Goal: Check status

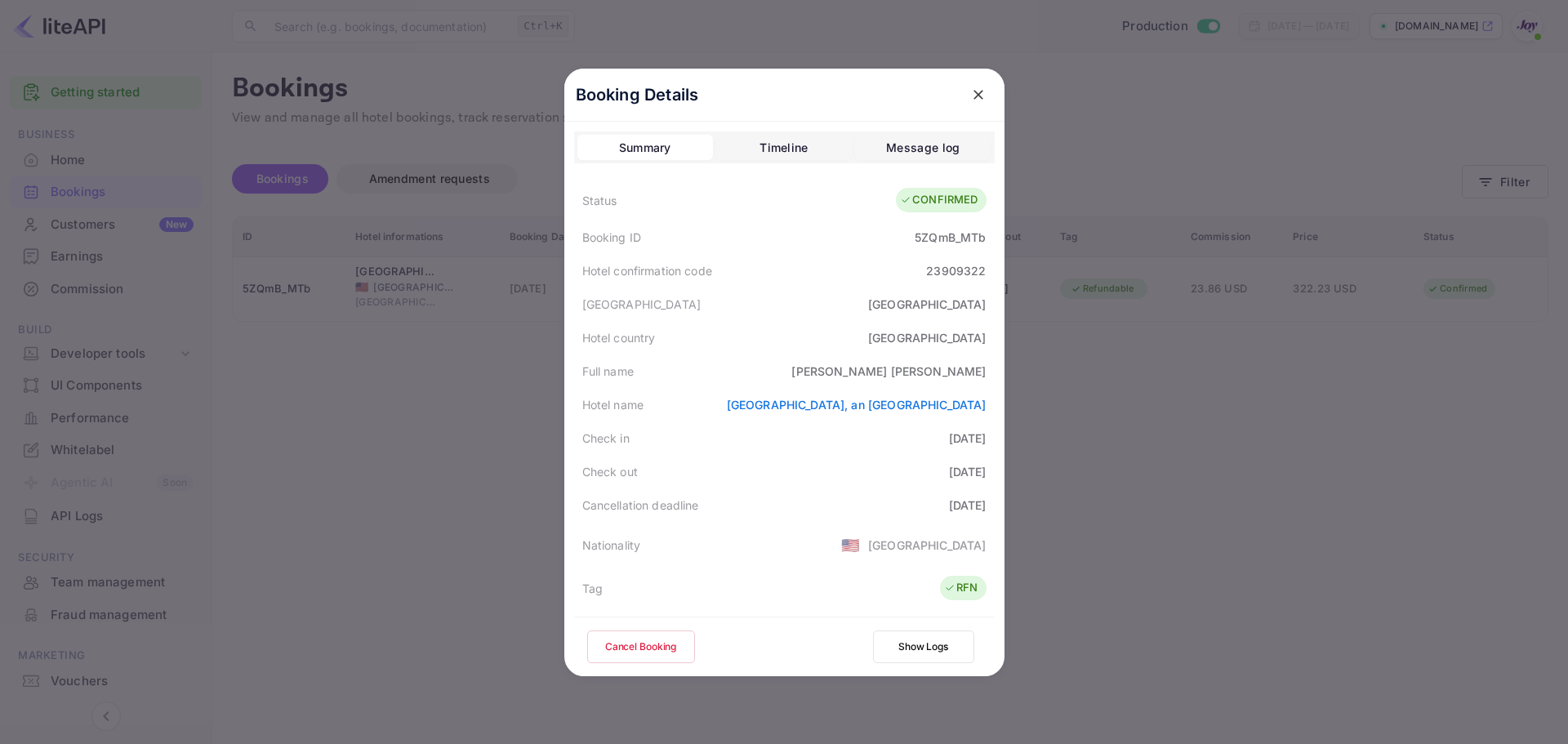
scroll to position [363, 0]
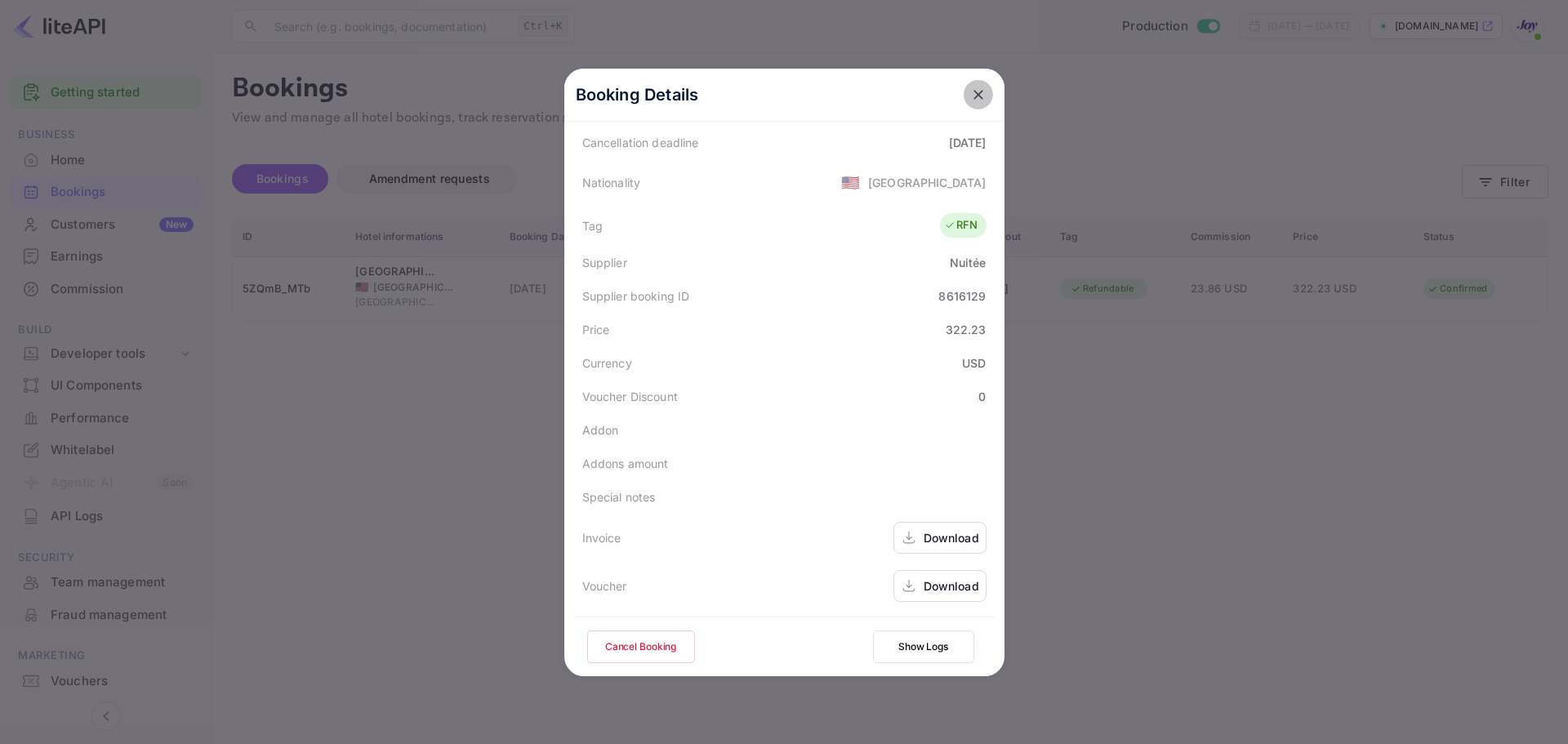
click at [979, 95] on icon "close" at bounding box center [978, 94] width 16 height 16
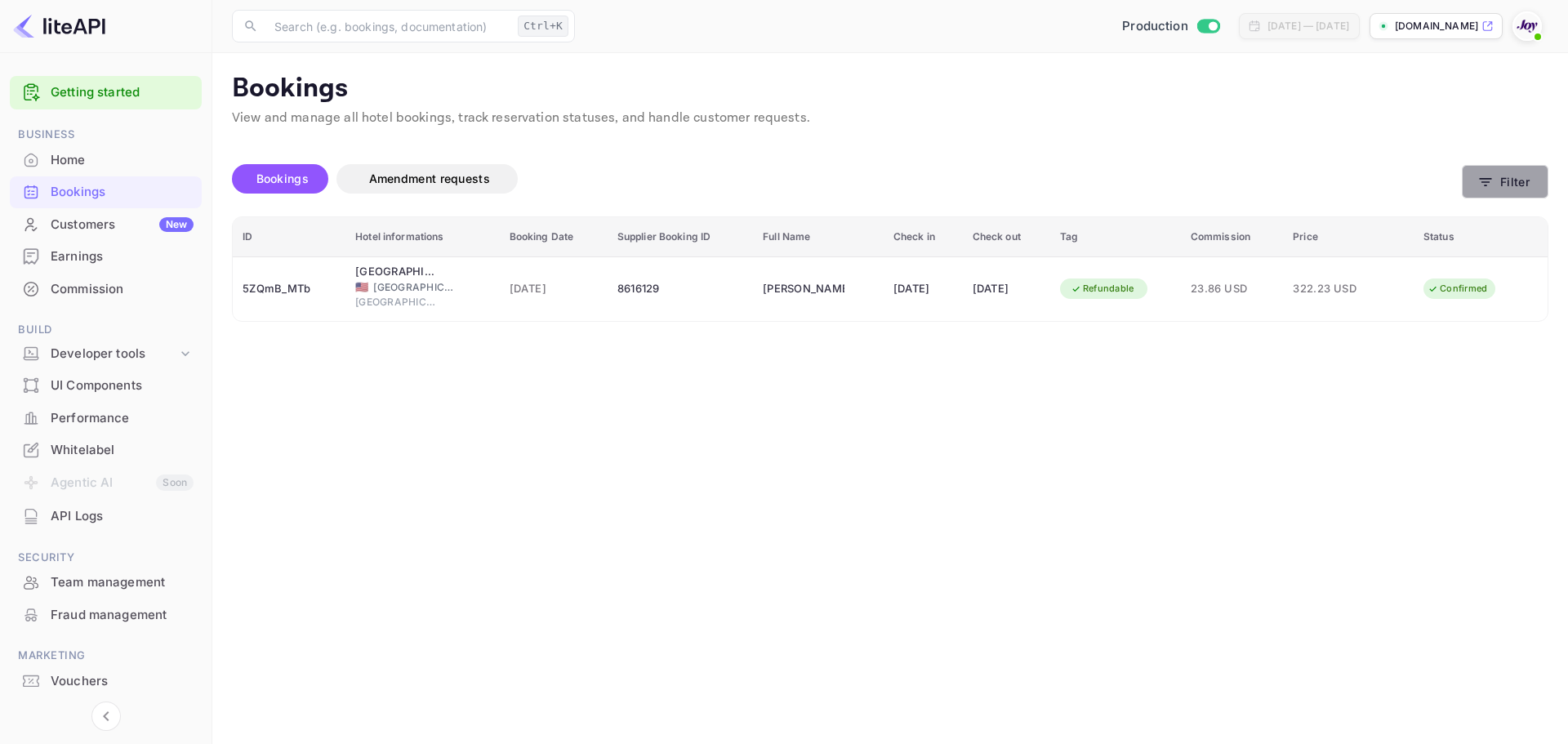
click at [1492, 179] on icon "button" at bounding box center [1486, 182] width 16 height 16
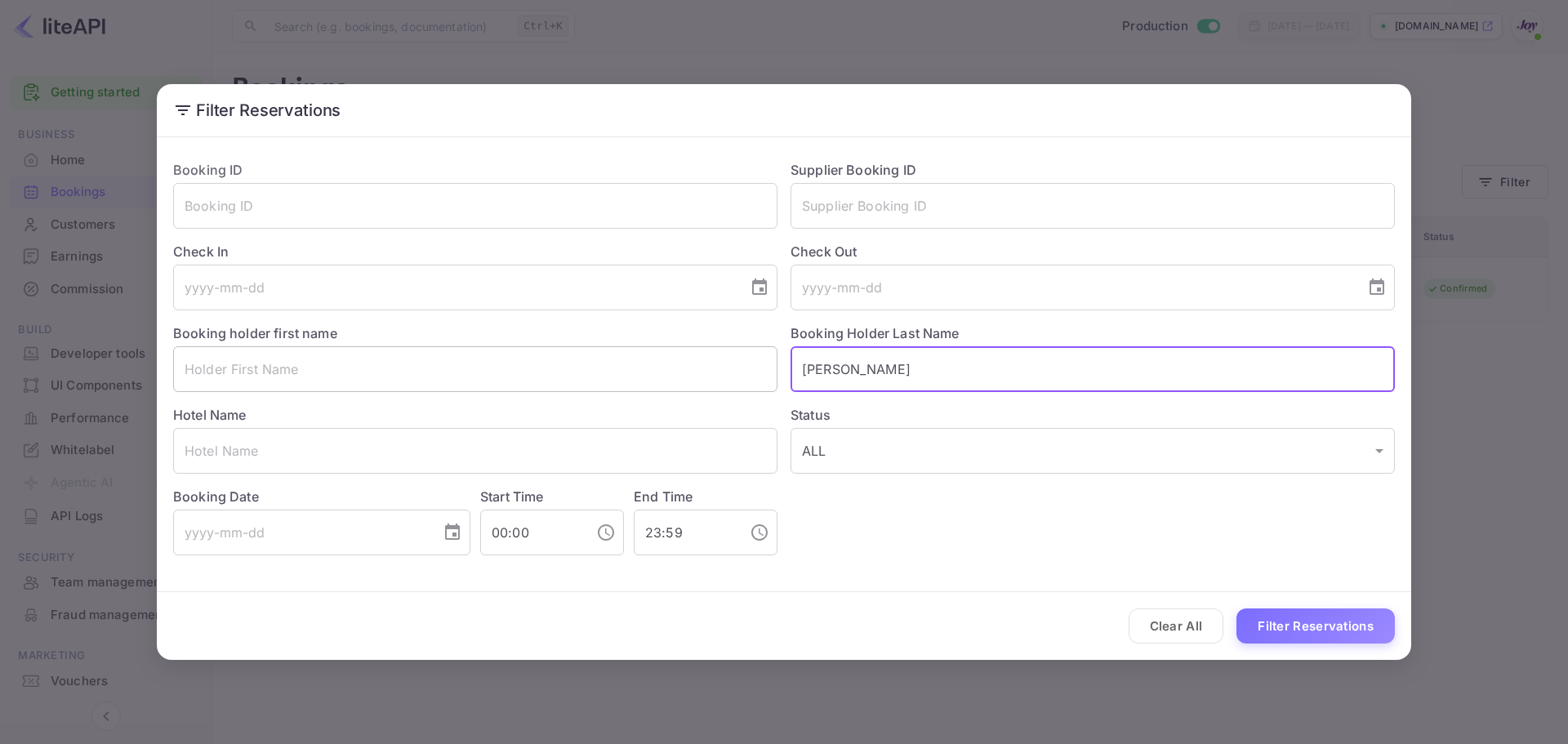
drag, startPoint x: 801, startPoint y: 372, endPoint x: 740, endPoint y: 375, distance: 61.1
click at [740, 375] on div "Booking ID ​ Supplier Booking ID ​ Check In ​ Check Out ​ Booking holder first …" at bounding box center [777, 350] width 1235 height 408
type input "\"
click at [850, 193] on input "text" at bounding box center [1093, 205] width 604 height 45
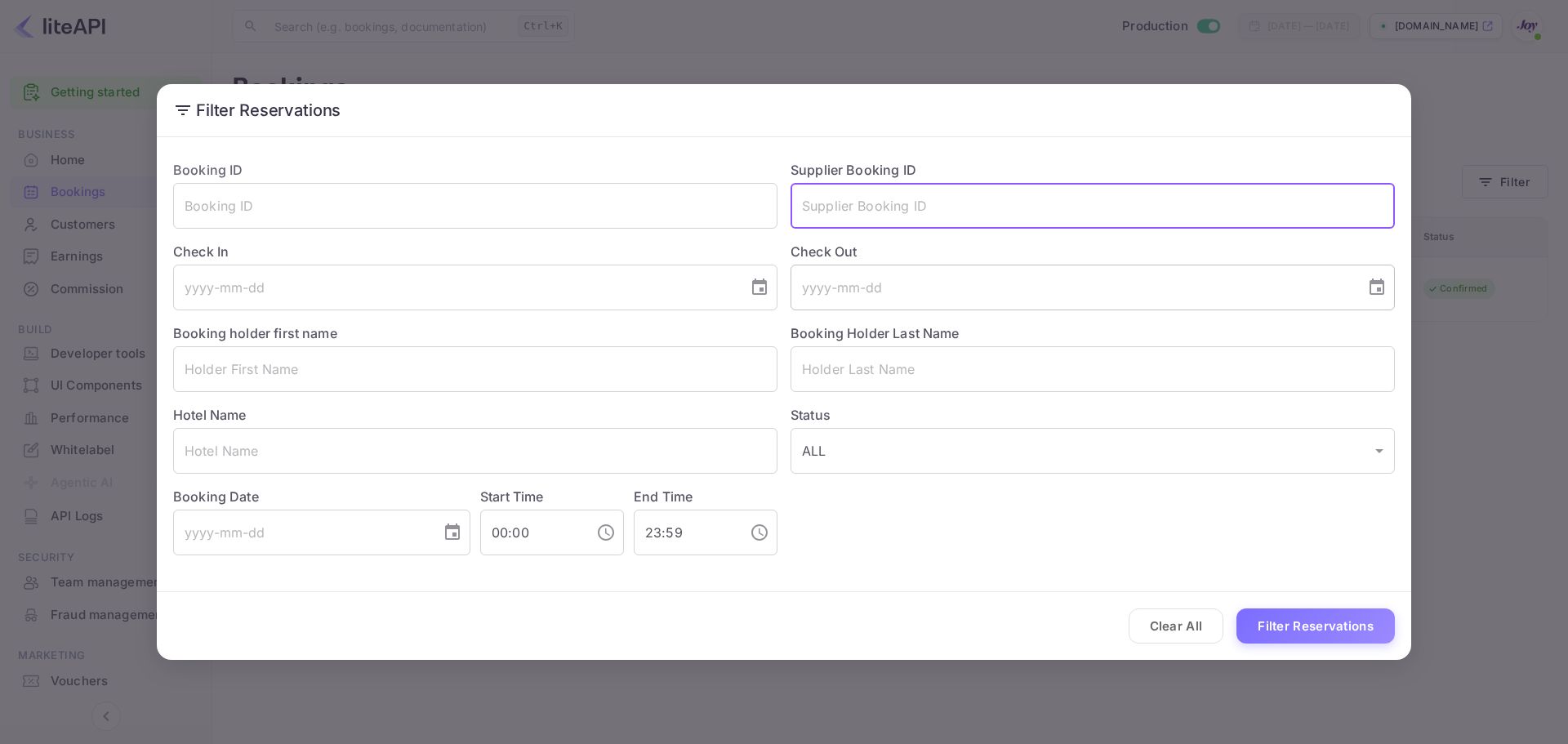
paste input "8636382"
type input "8636382"
click at [1273, 624] on button "Filter Reservations" at bounding box center [1315, 626] width 158 height 35
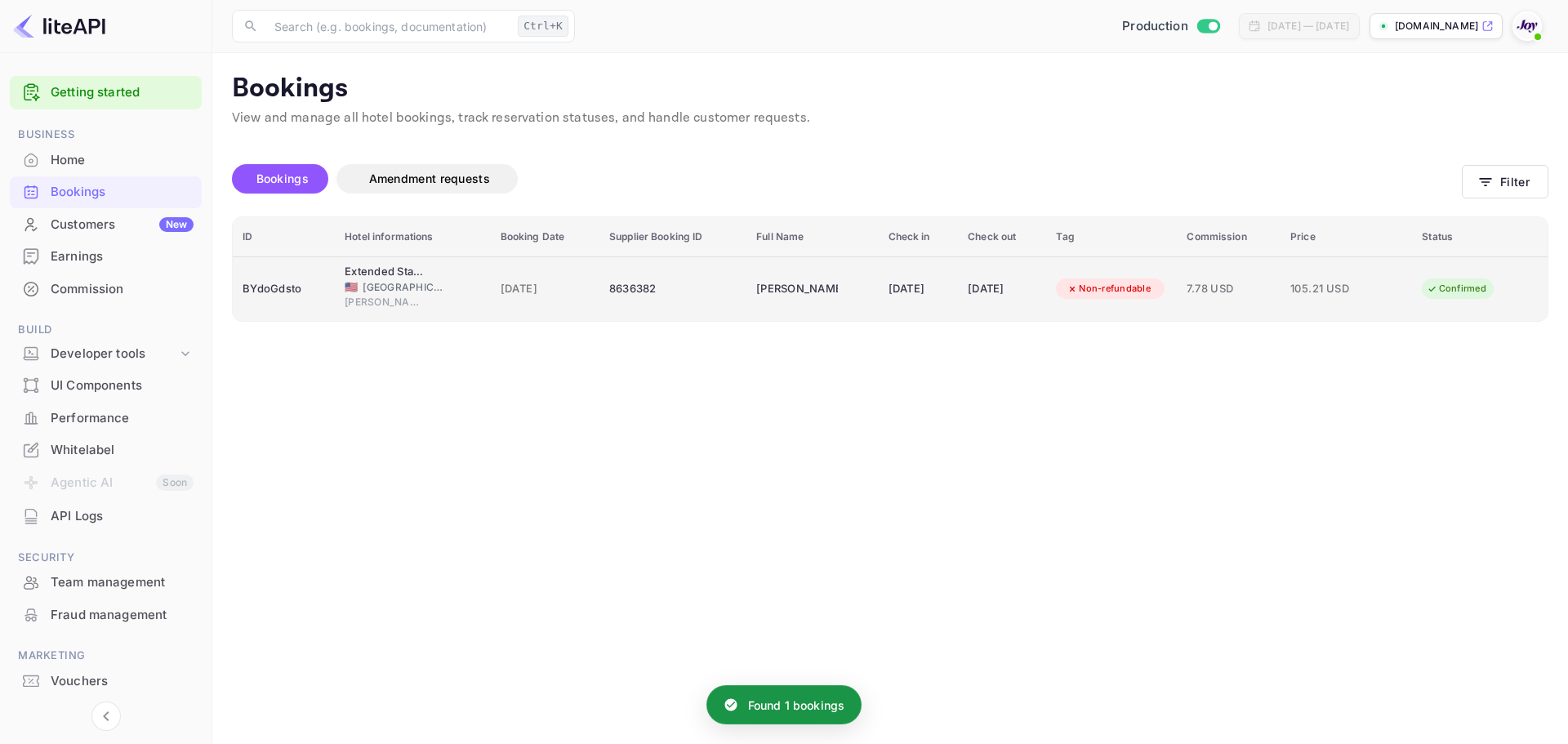
click at [662, 294] on div "8636382" at bounding box center [673, 290] width 128 height 27
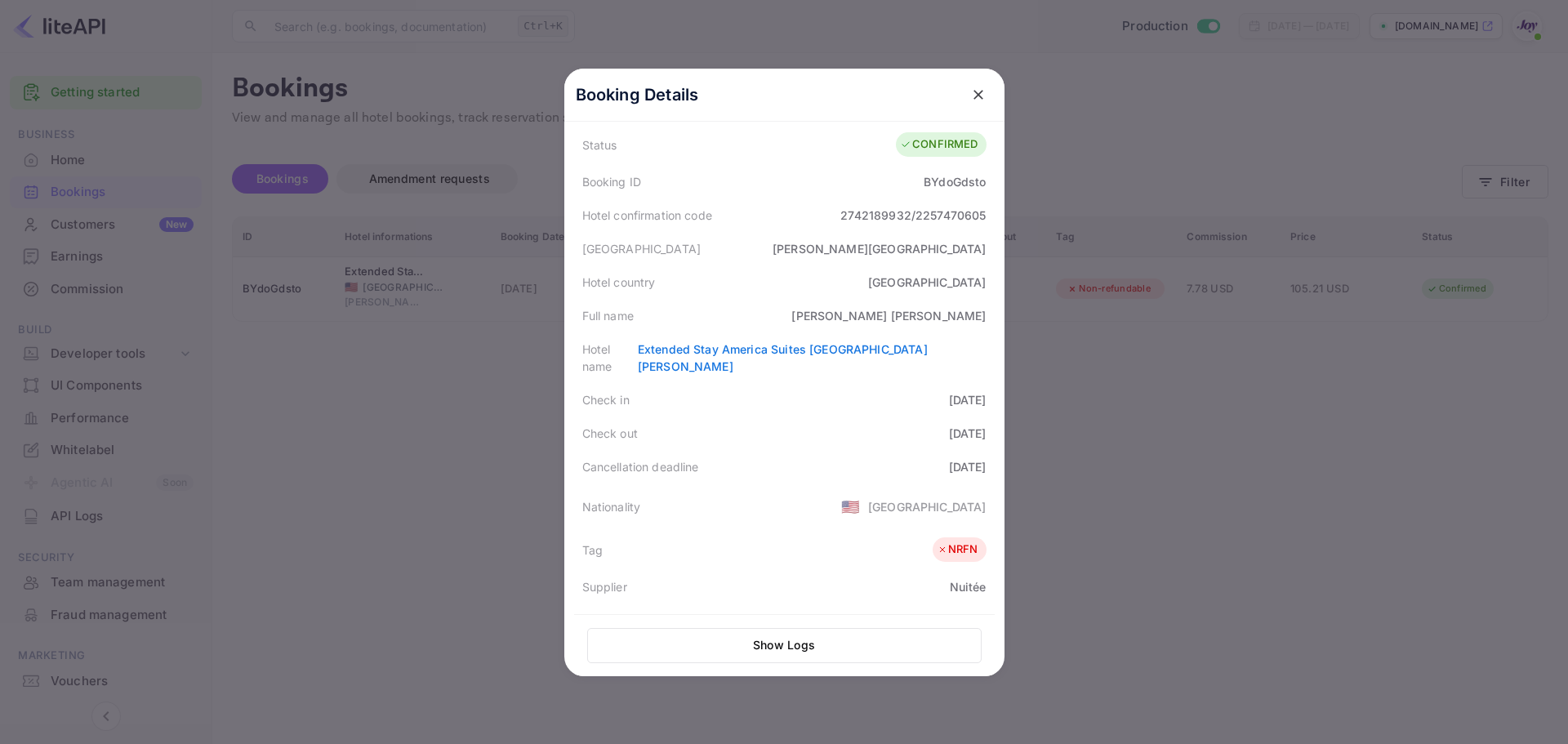
scroll to position [365, 0]
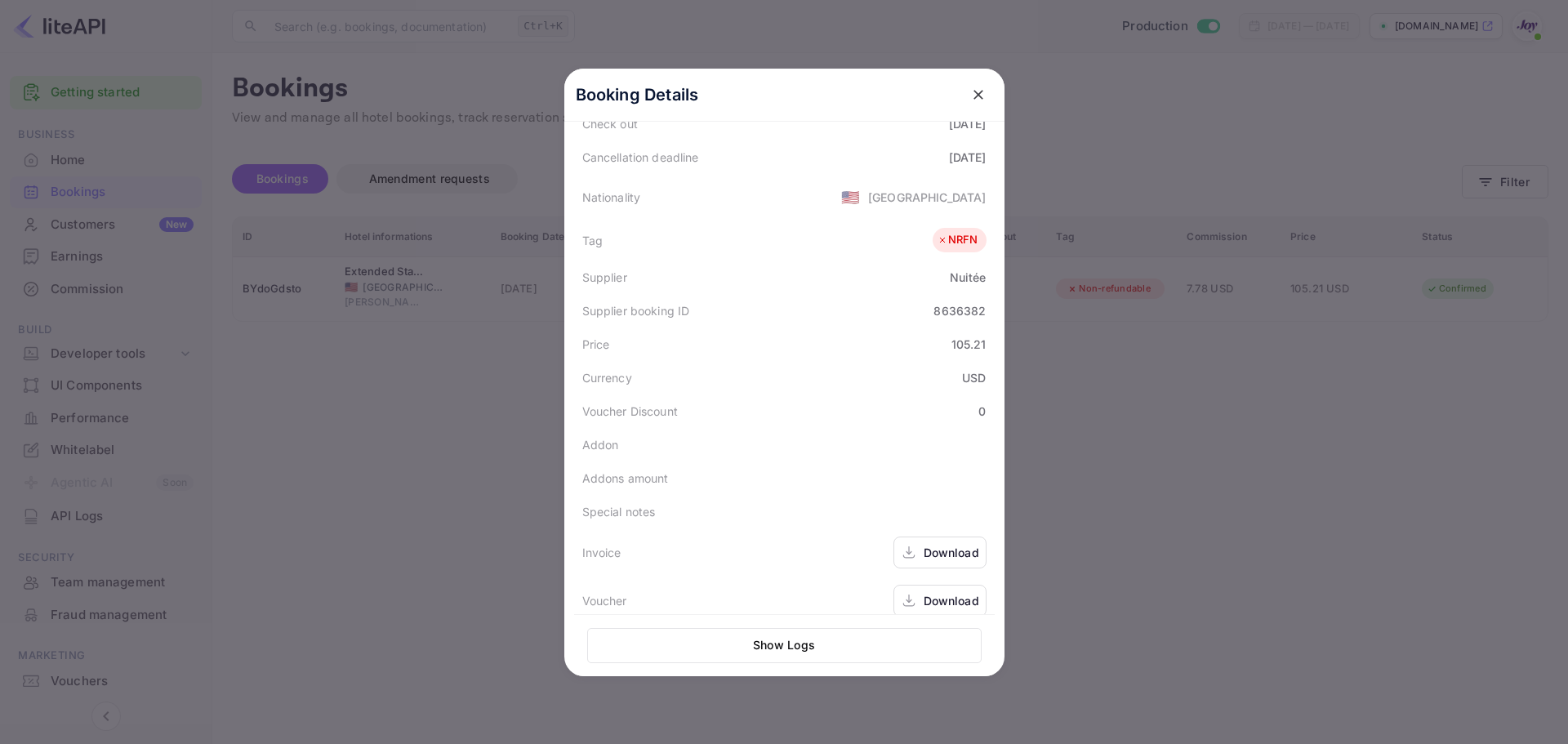
click at [931, 592] on div "Download" at bounding box center [952, 600] width 56 height 17
click at [941, 592] on div "Download" at bounding box center [952, 600] width 56 height 17
click at [497, 378] on div at bounding box center [784, 372] width 1568 height 744
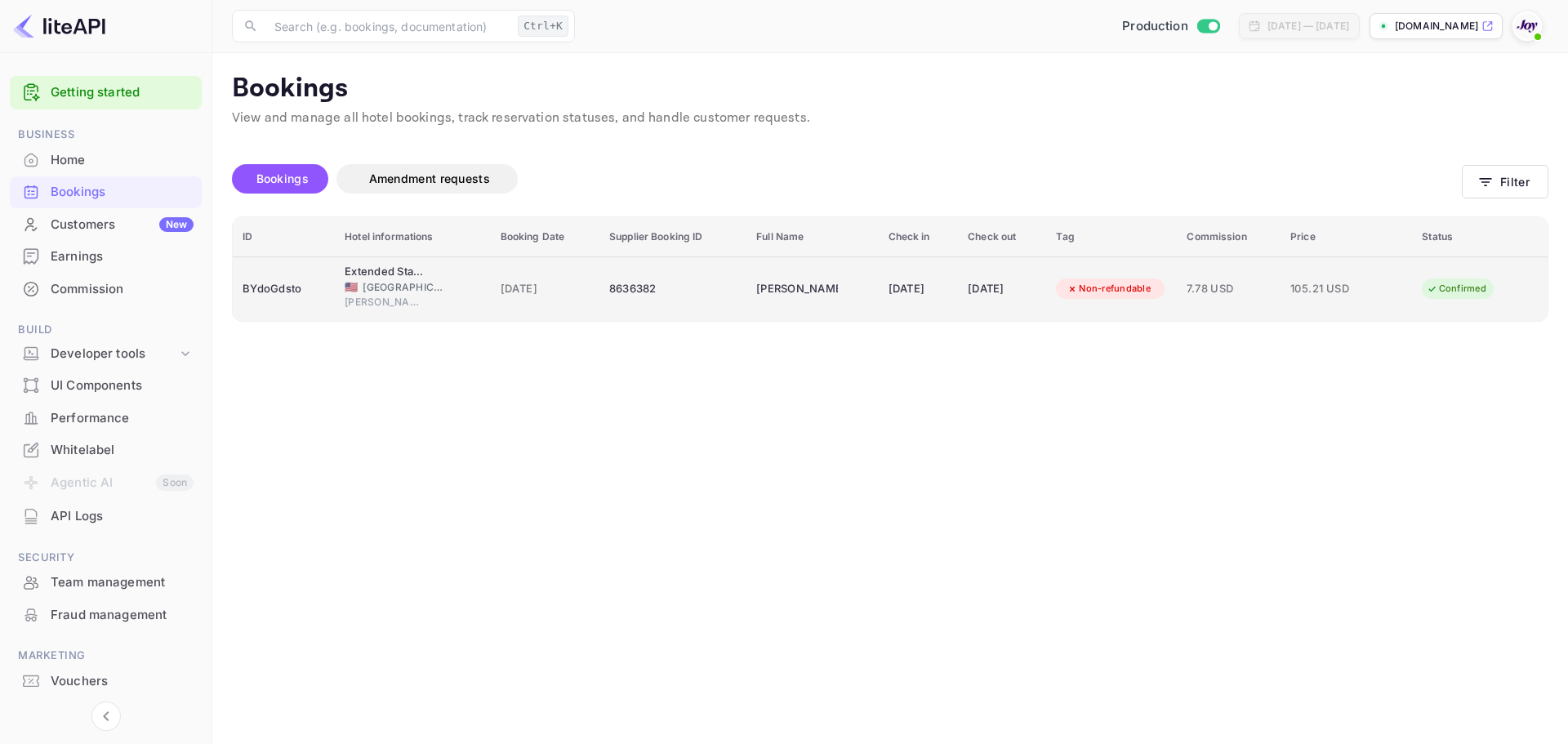
click at [289, 292] on div "BYdoGdsto" at bounding box center [283, 290] width 82 height 27
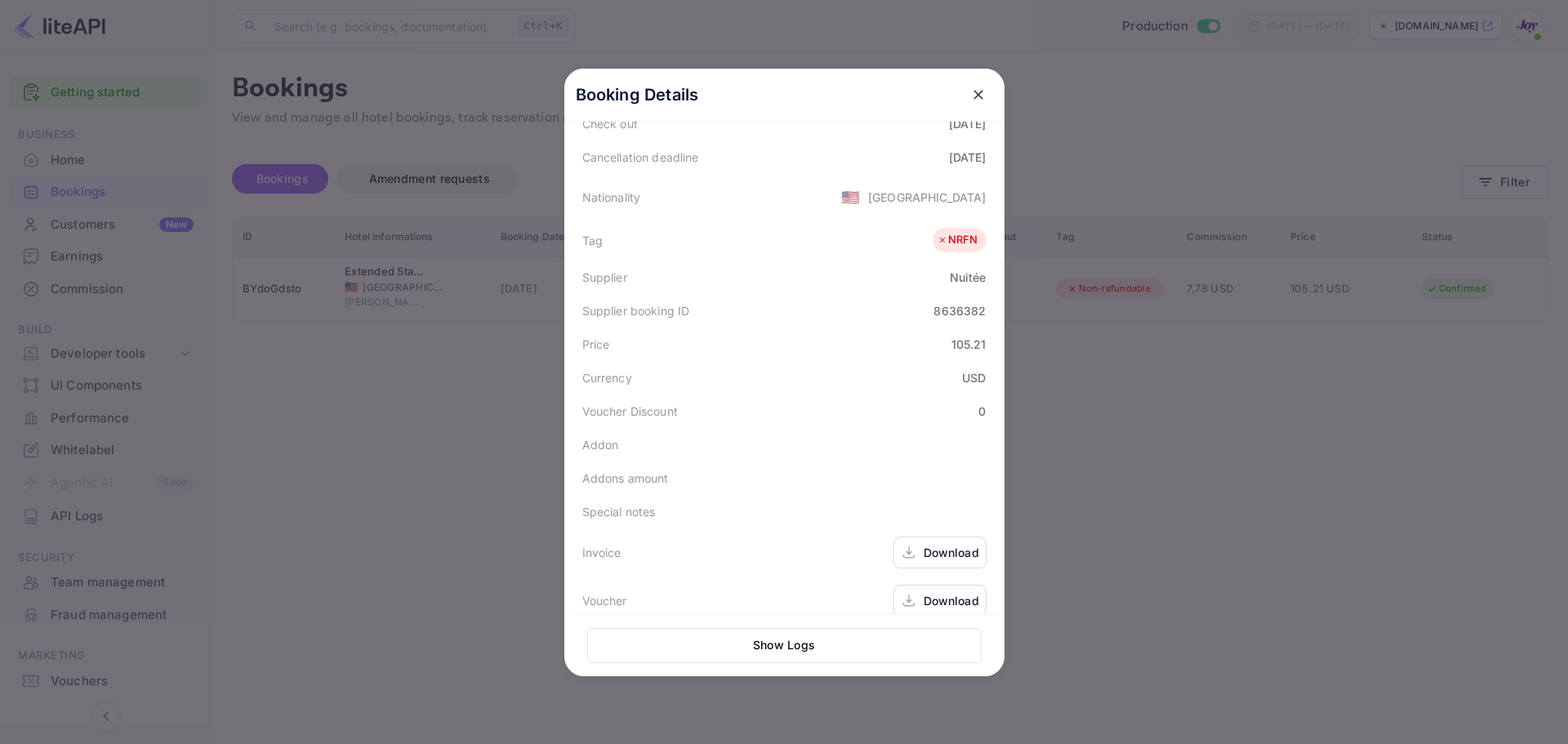
click at [931, 544] on div "Download" at bounding box center [952, 553] width 56 height 17
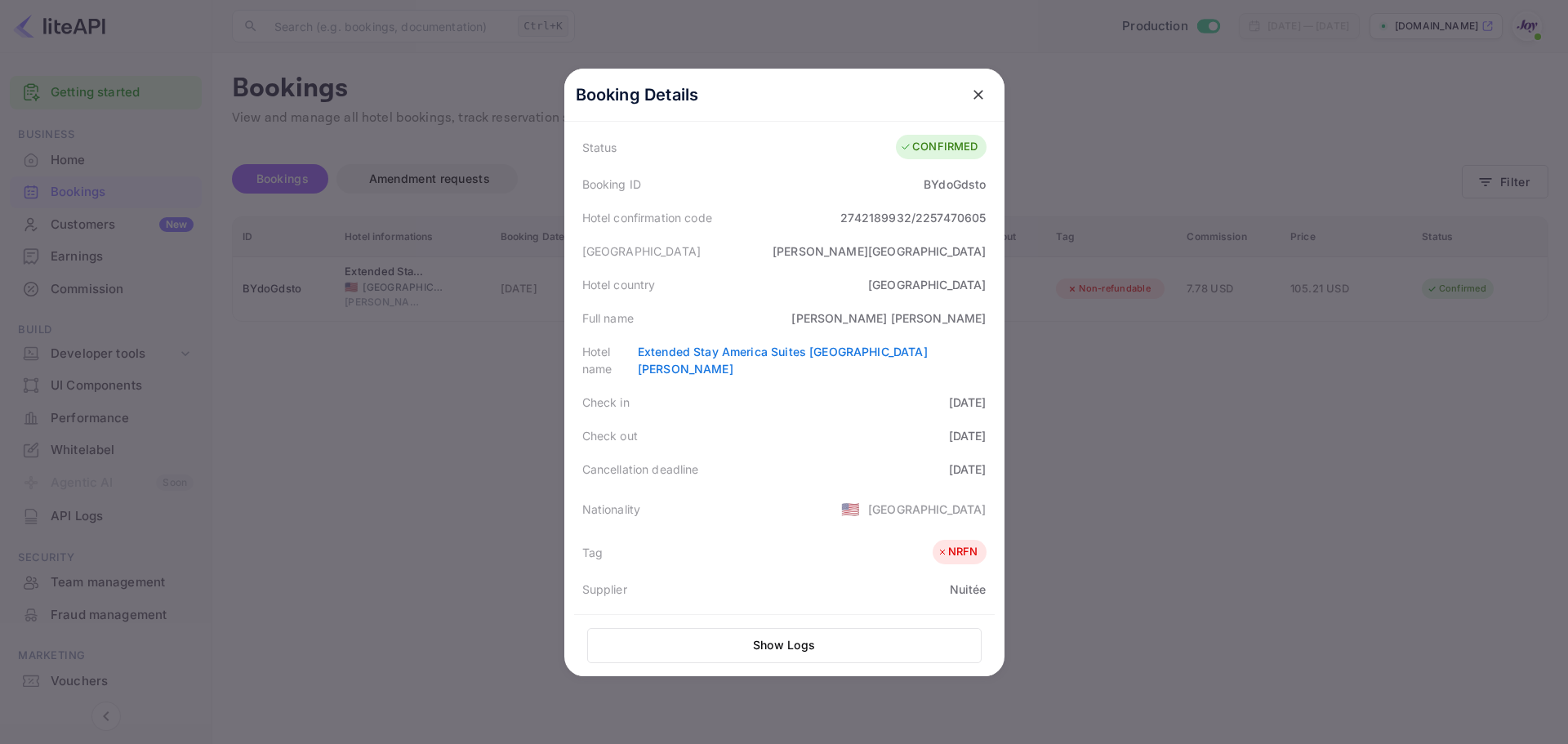
scroll to position [81, 0]
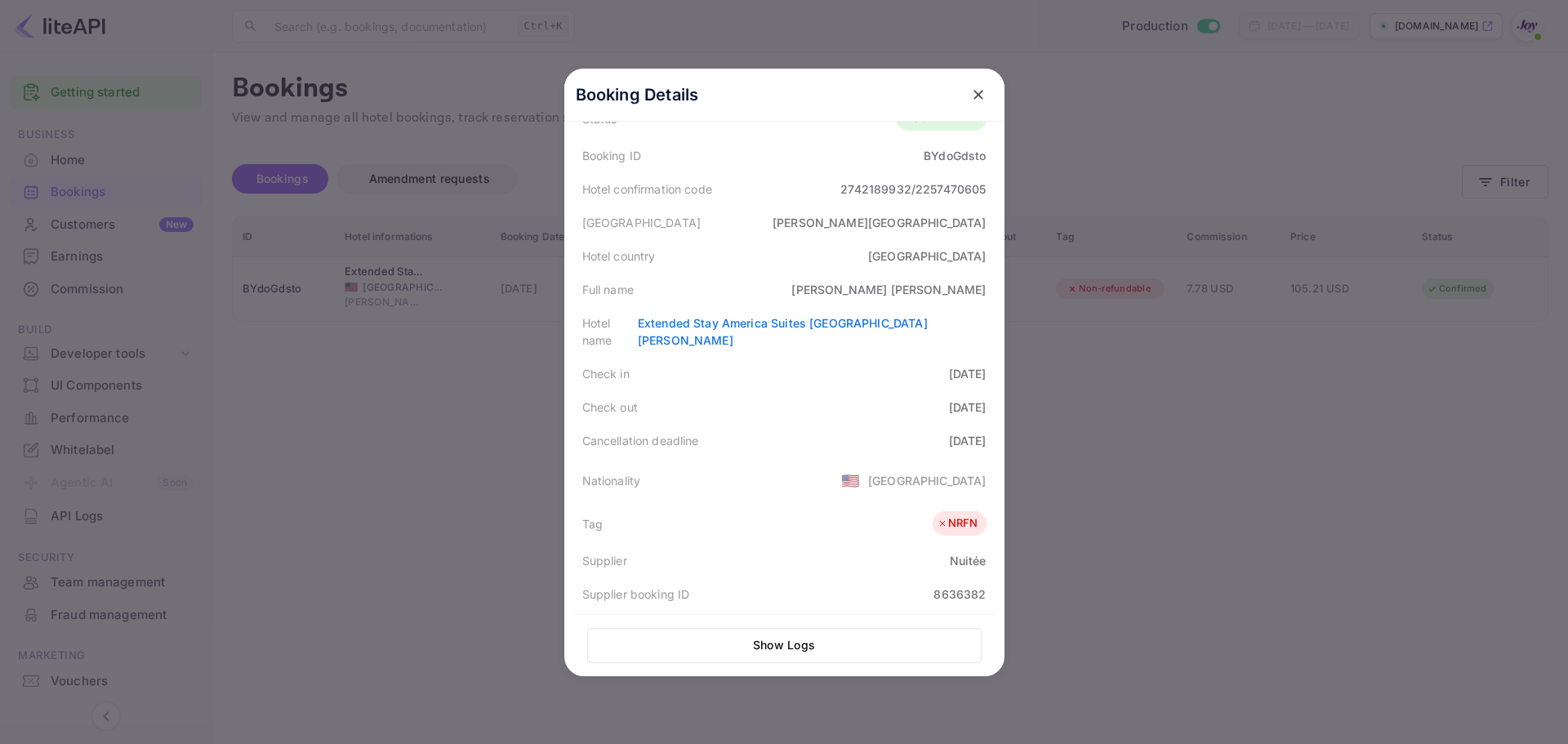
copy div "[DATE]"
drag, startPoint x: 908, startPoint y: 359, endPoint x: 985, endPoint y: 360, distance: 77.0
click at [985, 360] on div "Check in [DATE]" at bounding box center [784, 373] width 420 height 33
drag, startPoint x: 910, startPoint y: 390, endPoint x: 981, endPoint y: 393, distance: 71.1
click at [981, 393] on div "Check out [DATE]" at bounding box center [784, 406] width 420 height 33
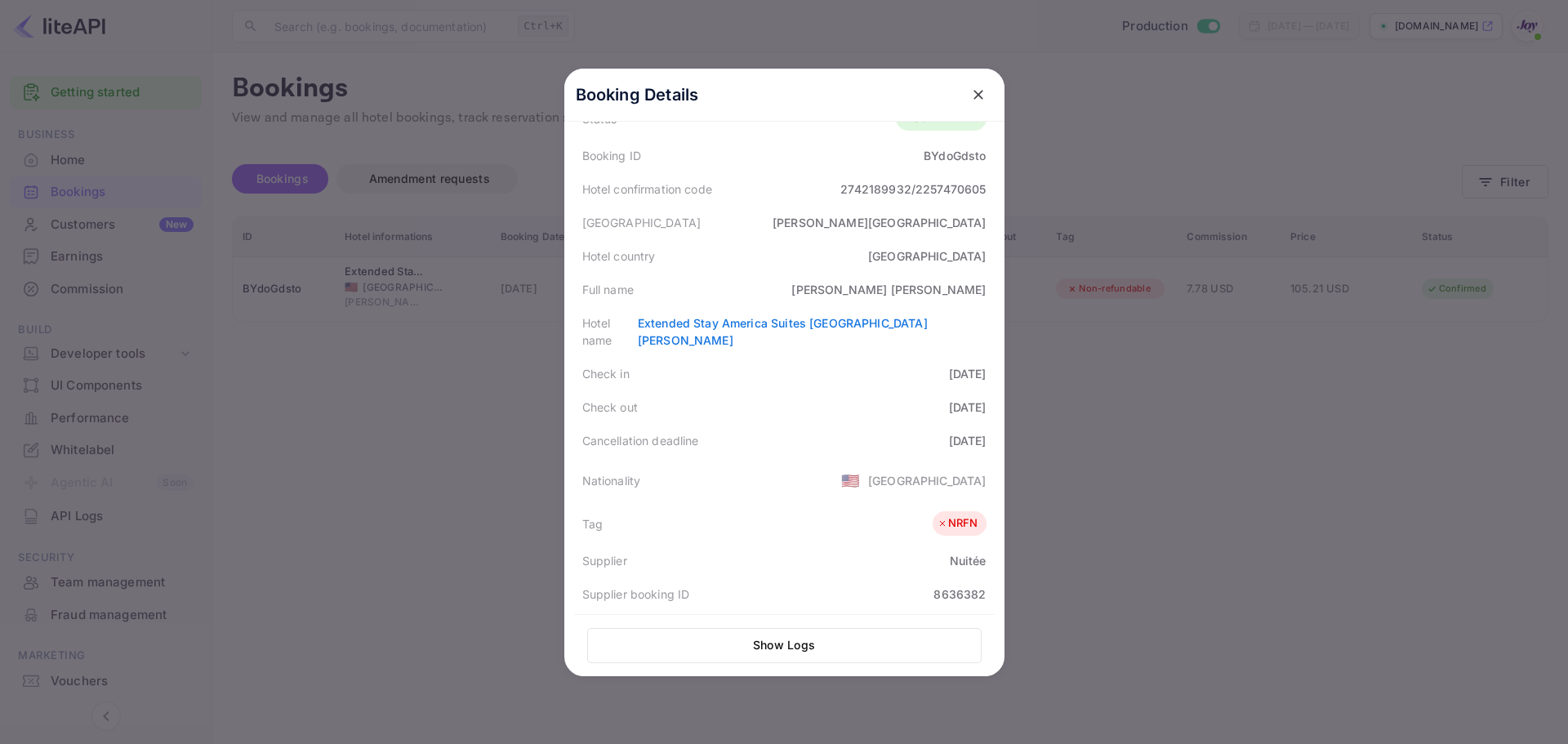
copy div "[DATE]"
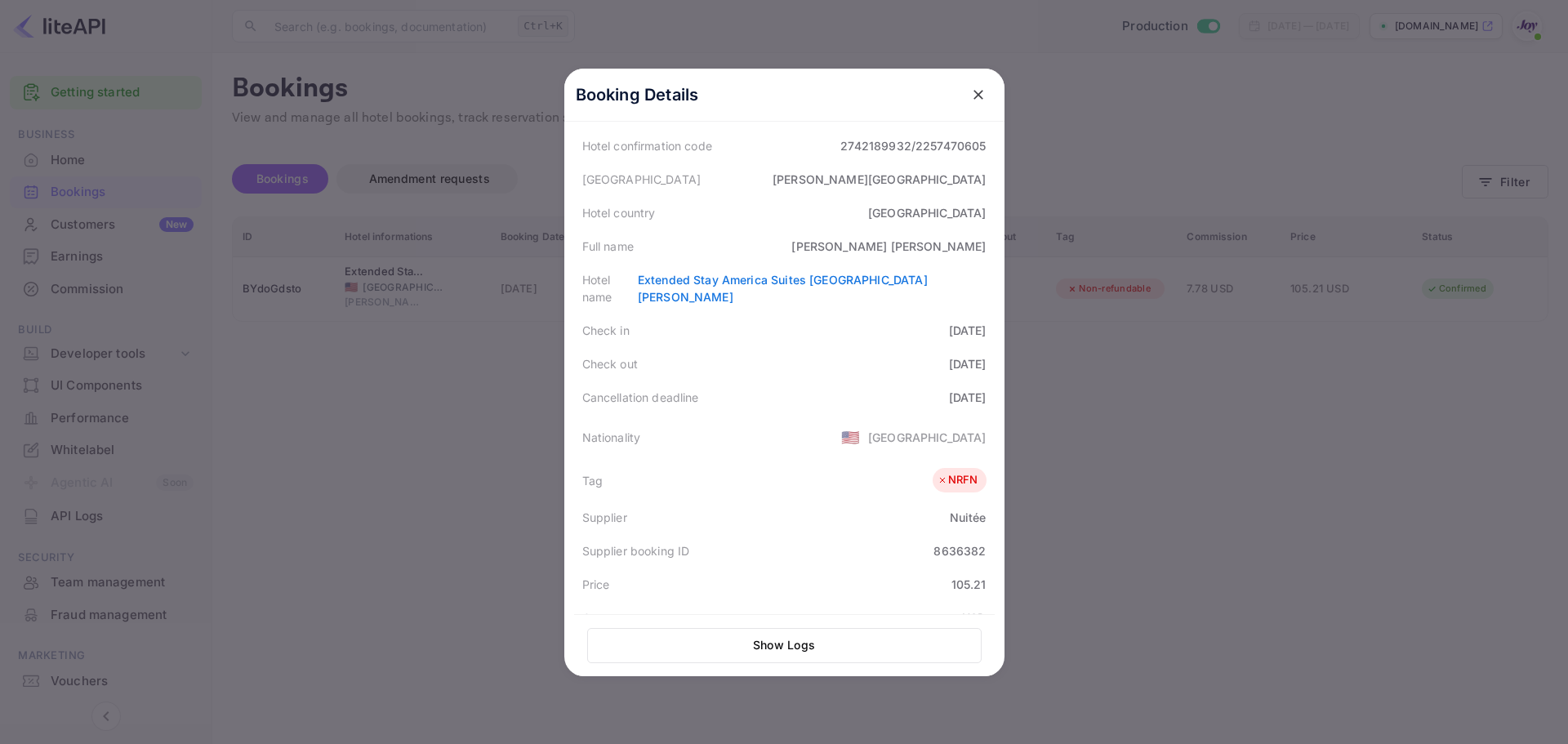
scroll to position [0, 0]
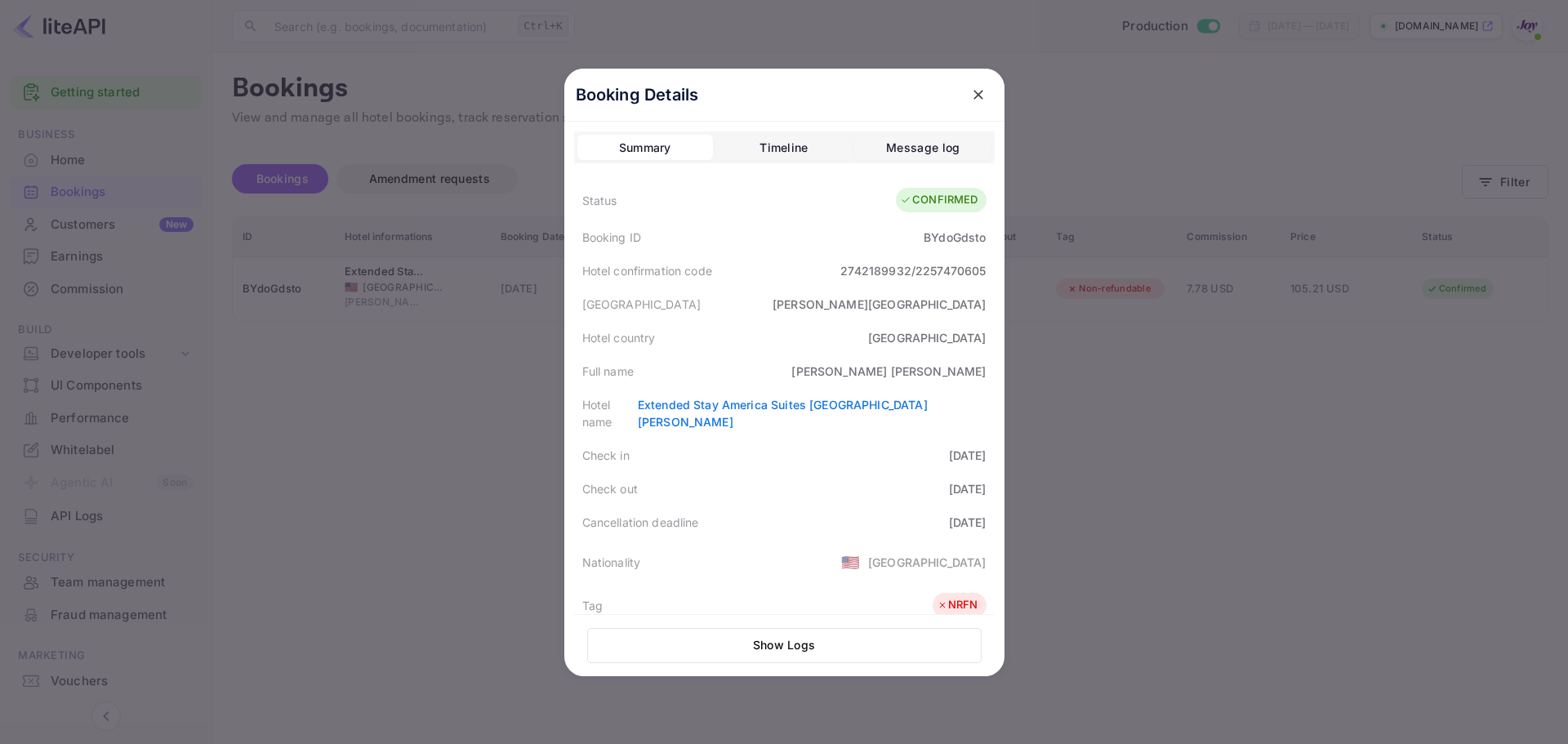
click at [463, 413] on div at bounding box center [784, 372] width 1568 height 744
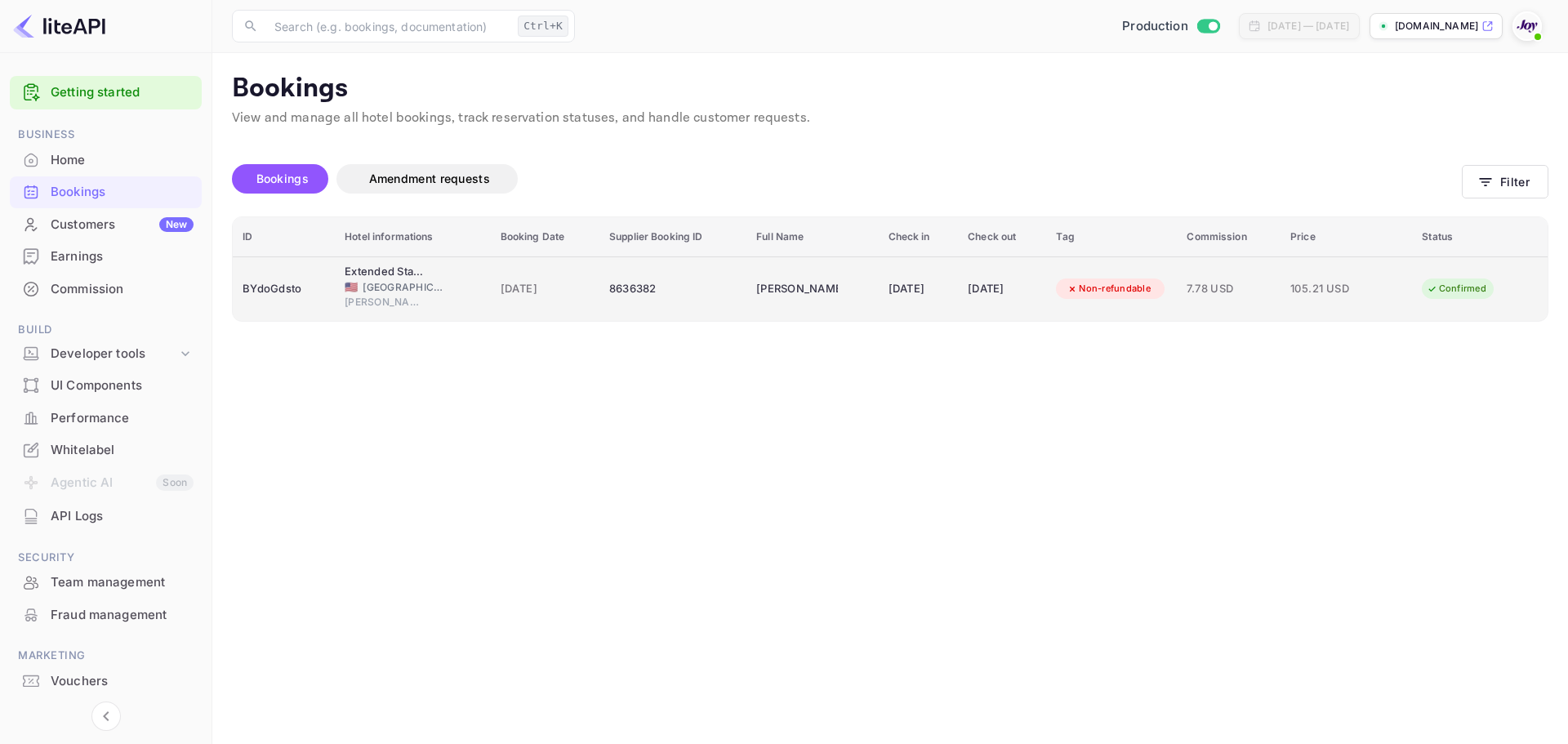
click at [682, 282] on div "8636382" at bounding box center [673, 290] width 128 height 27
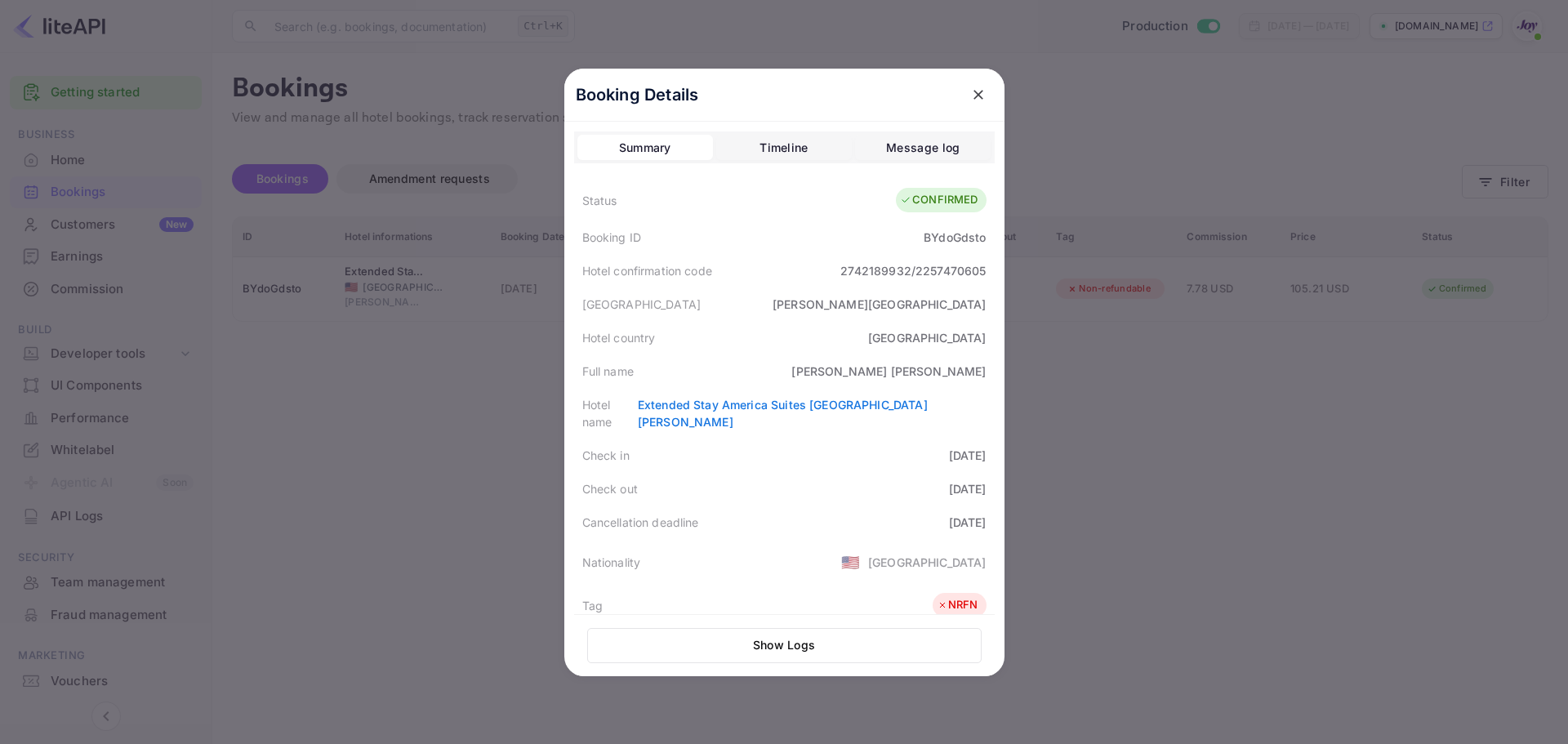
click at [937, 240] on div "BYdoGdsto" at bounding box center [955, 238] width 62 height 17
copy div "BYdoGdsto"
drag, startPoint x: 983, startPoint y: 273, endPoint x: 574, endPoint y: 280, distance: 409.1
click at [574, 275] on div "Hotel confirmation code 2742189932/2257470605" at bounding box center [784, 270] width 420 height 33
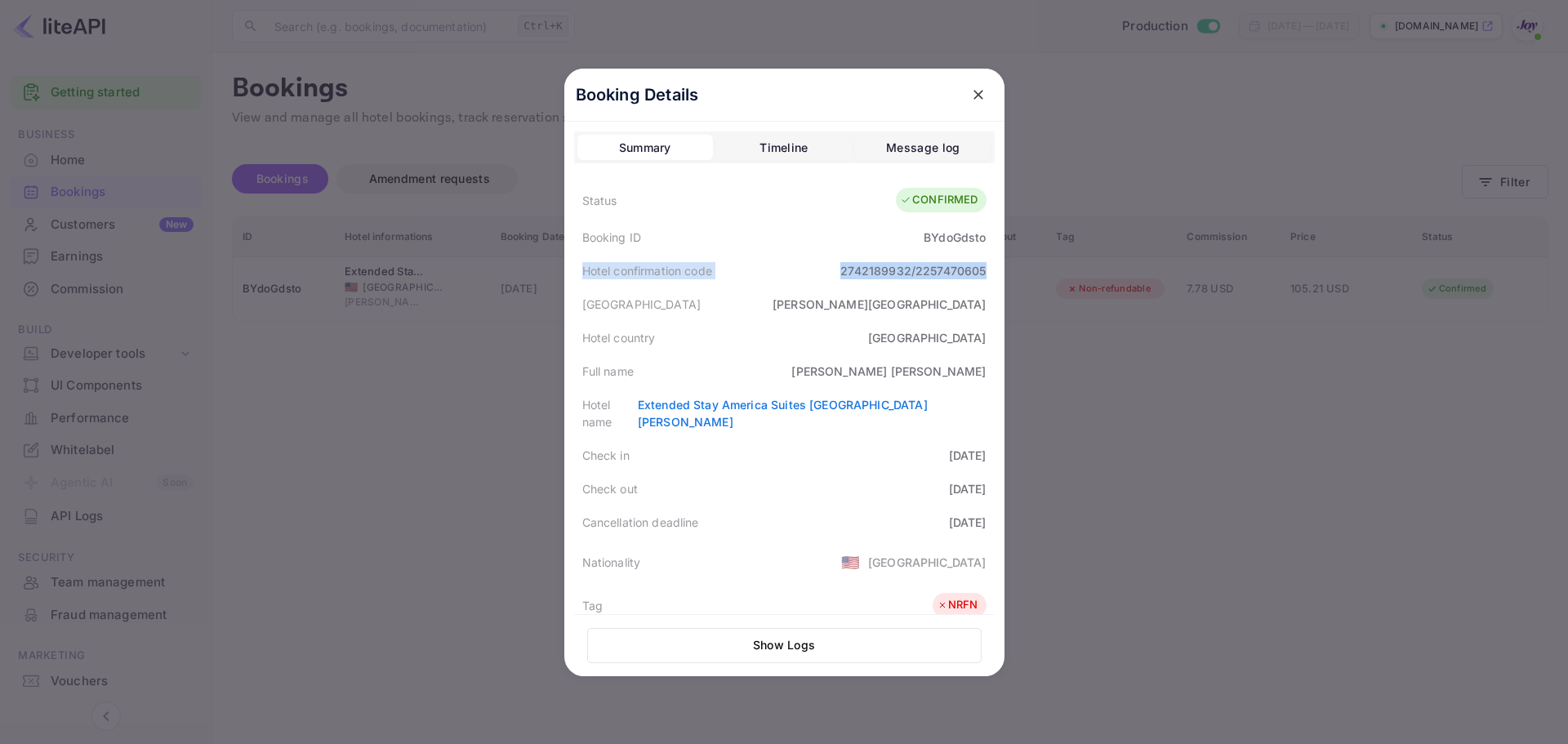
copy div "Hotel confirmation code 2742189932/2257470605"
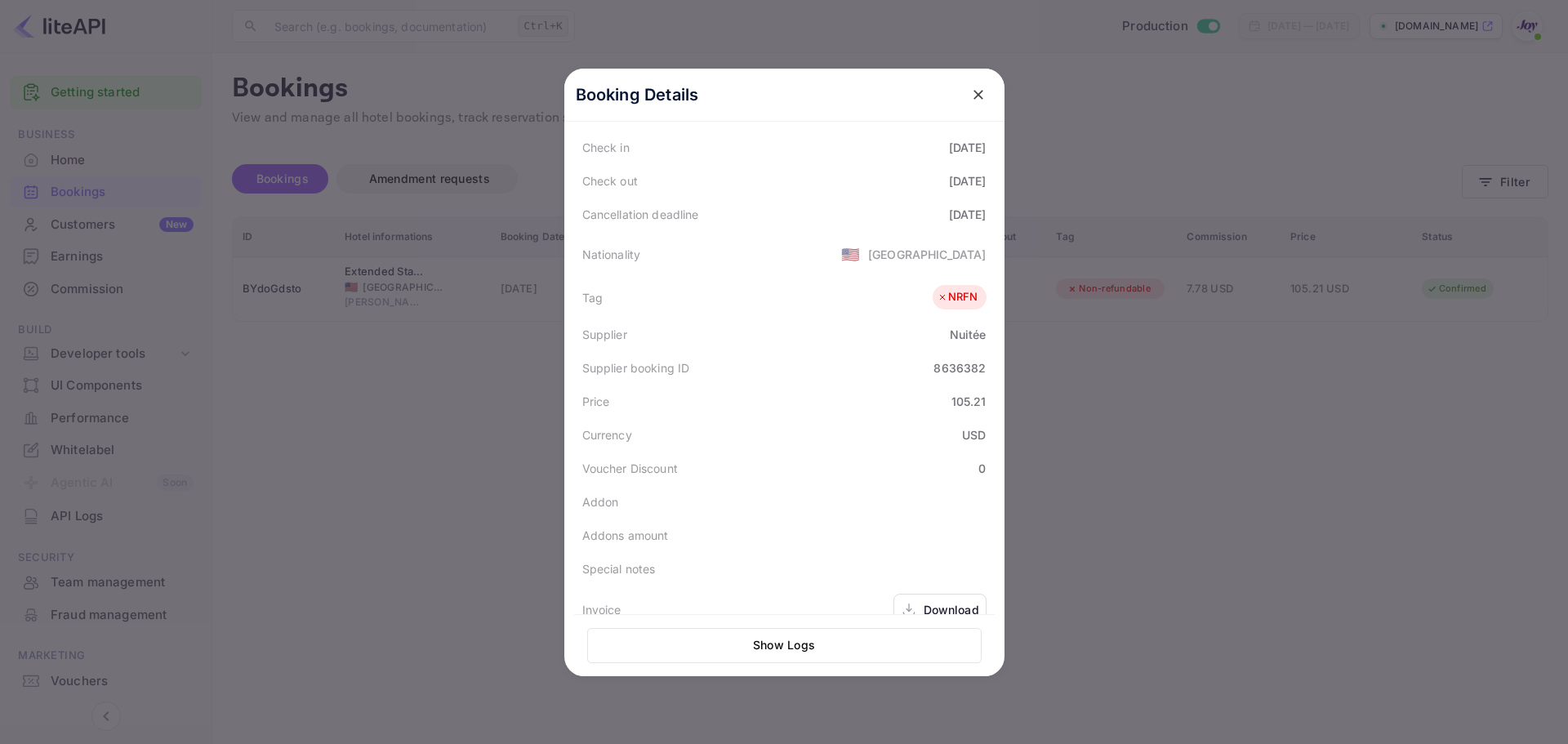
scroll to position [327, 0]
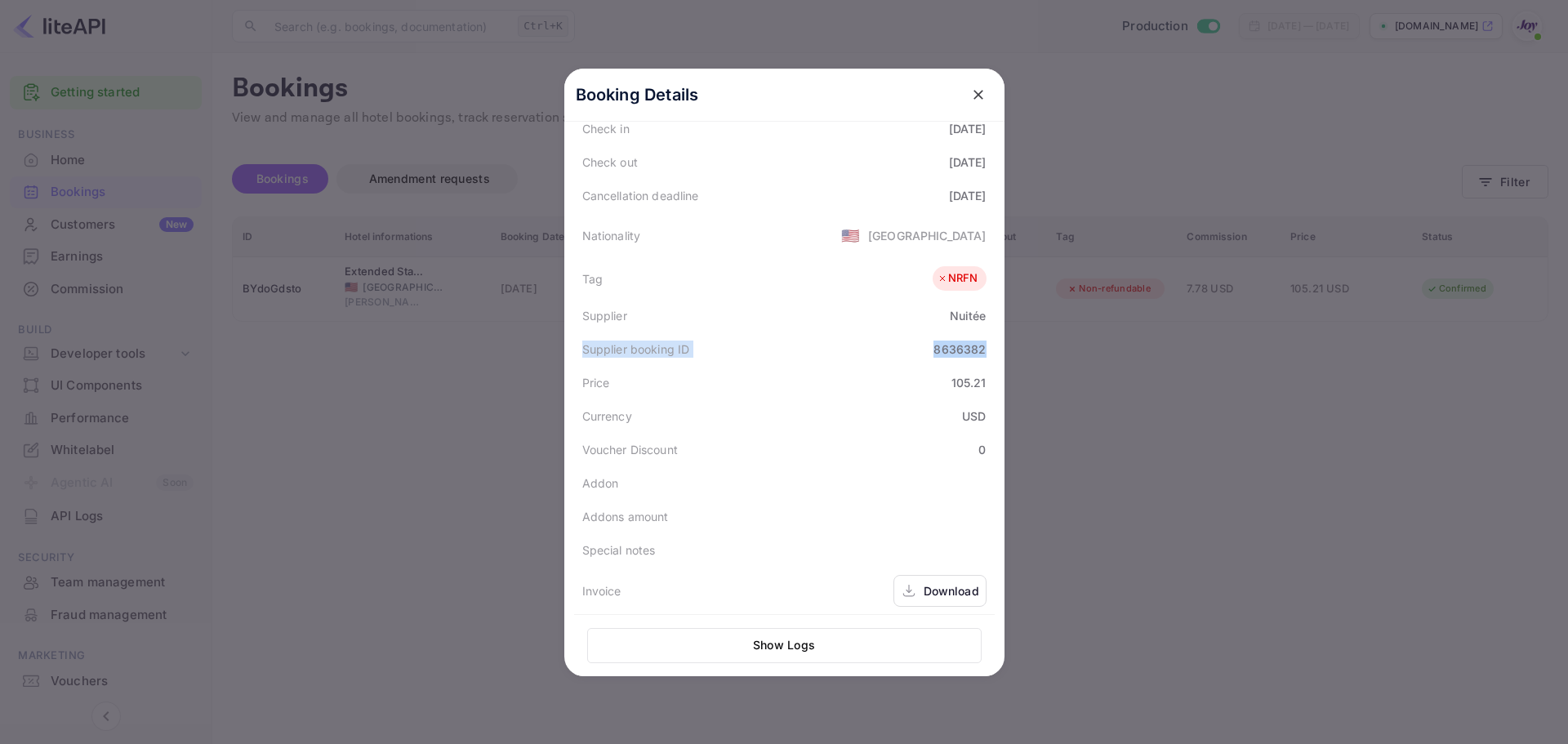
drag, startPoint x: 985, startPoint y: 333, endPoint x: 571, endPoint y: 334, distance: 414.0
click at [574, 334] on div "Supplier booking ID 8636382" at bounding box center [784, 348] width 420 height 33
copy div "Supplier booking ID 8636382"
click at [868, 374] on div "Price 105.21" at bounding box center [784, 381] width 420 height 33
drag, startPoint x: 981, startPoint y: 335, endPoint x: 572, endPoint y: 336, distance: 409.0
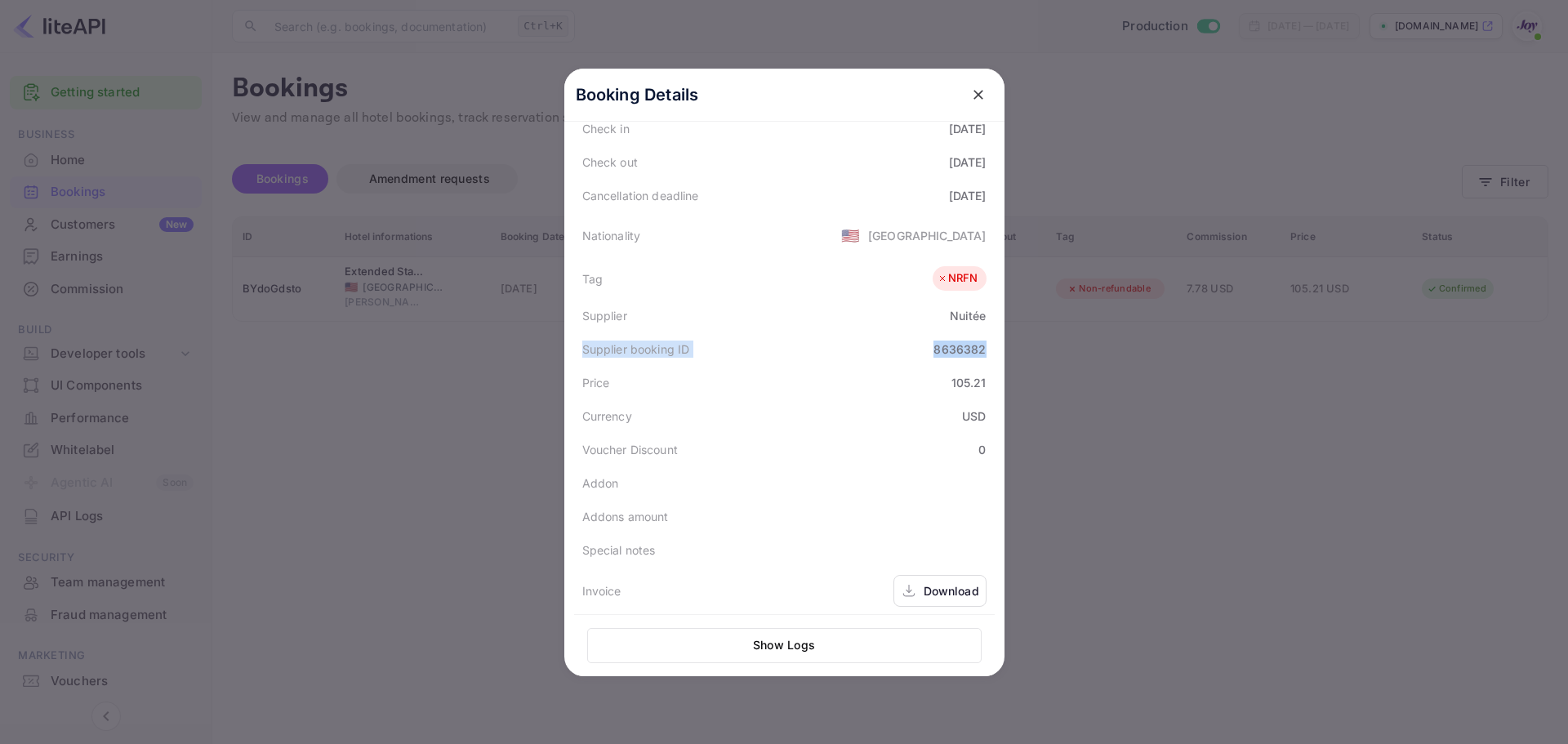
click at [574, 336] on div "Supplier booking ID 8636382" at bounding box center [784, 348] width 420 height 33
copy div "Supplier booking ID 8636382"
